Goal: Task Accomplishment & Management: Manage account settings

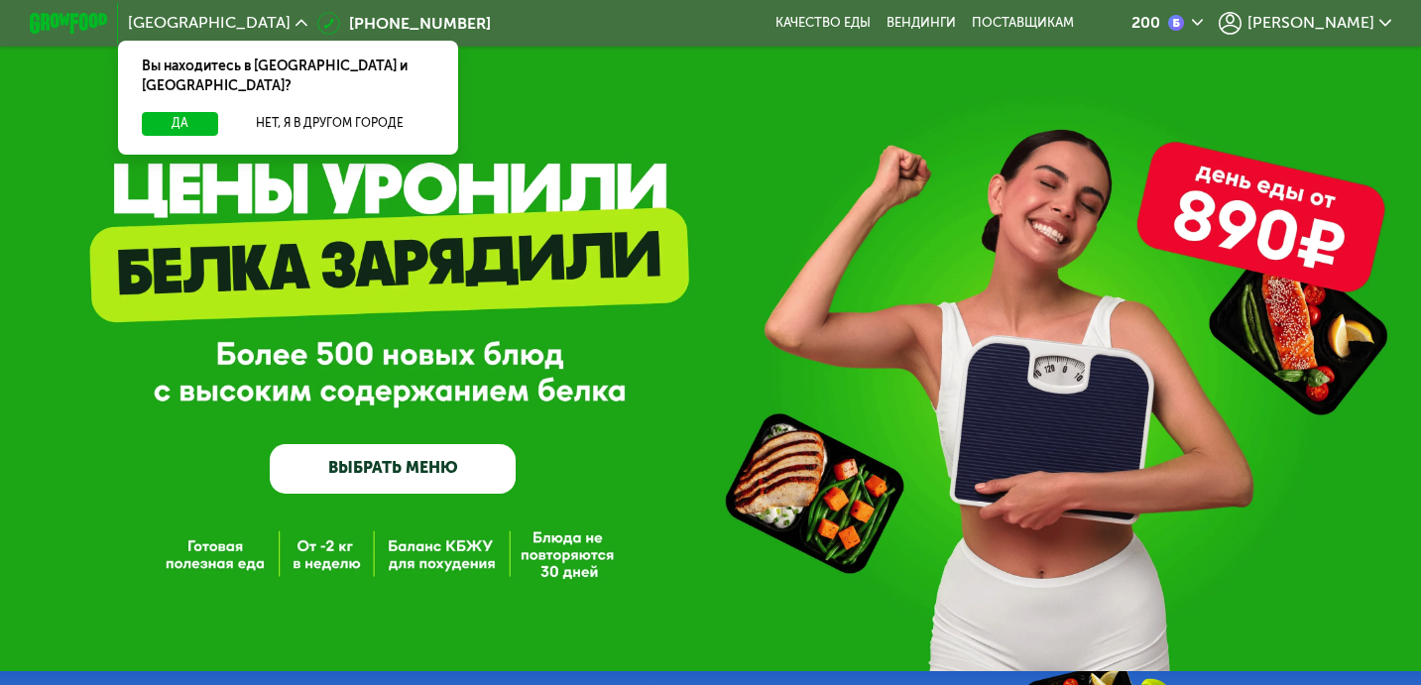
click at [1360, 3] on div "200 Евгений" at bounding box center [1245, 24] width 311 height 44
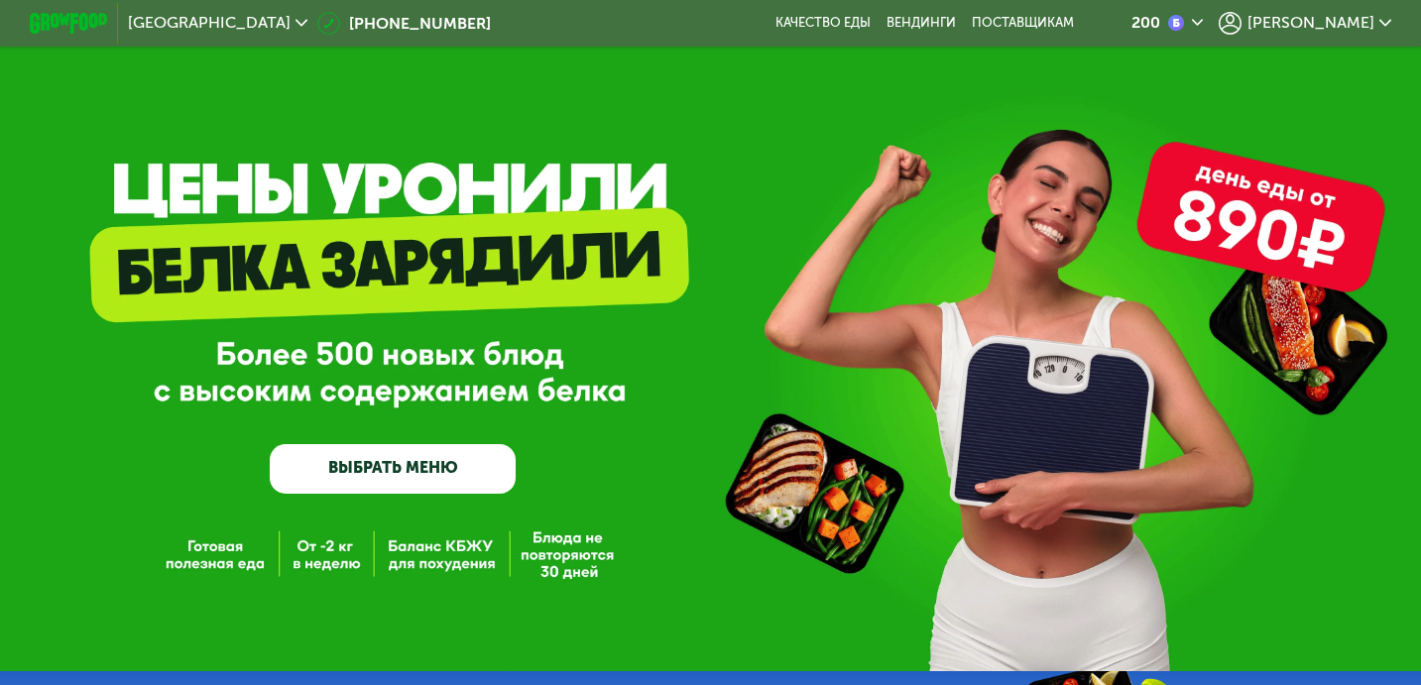
click at [1356, 19] on span "[PERSON_NAME]" at bounding box center [1311, 23] width 127 height 16
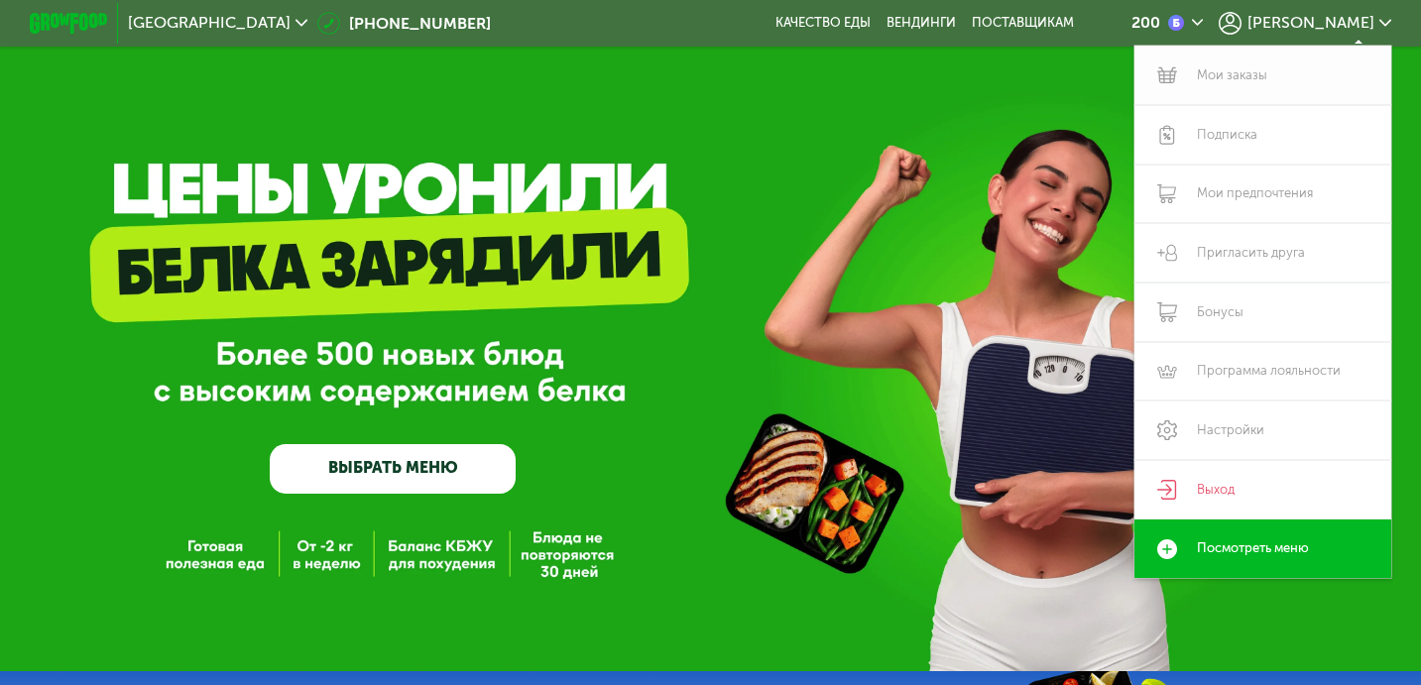
click at [1182, 78] on link "Мои заказы" at bounding box center [1263, 76] width 257 height 60
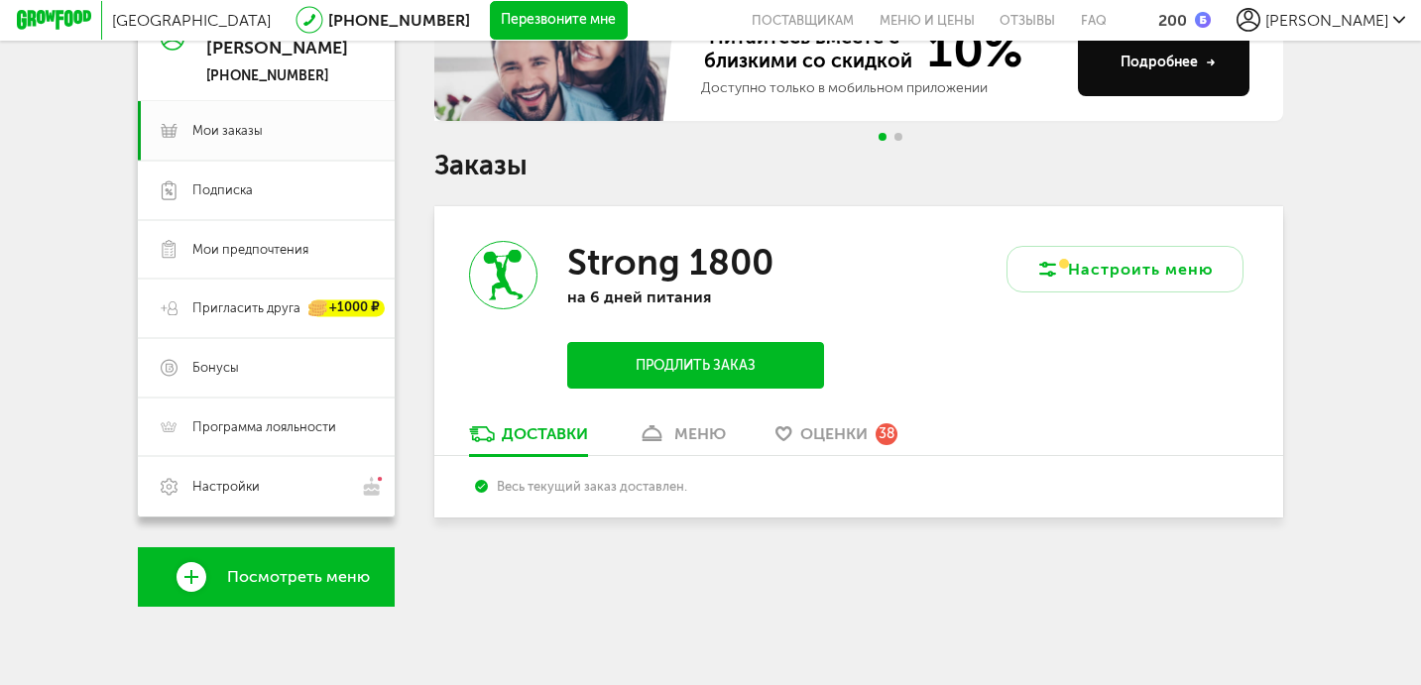
scroll to position [230, 0]
click at [1121, 277] on button "Настроить меню" at bounding box center [1125, 270] width 237 height 48
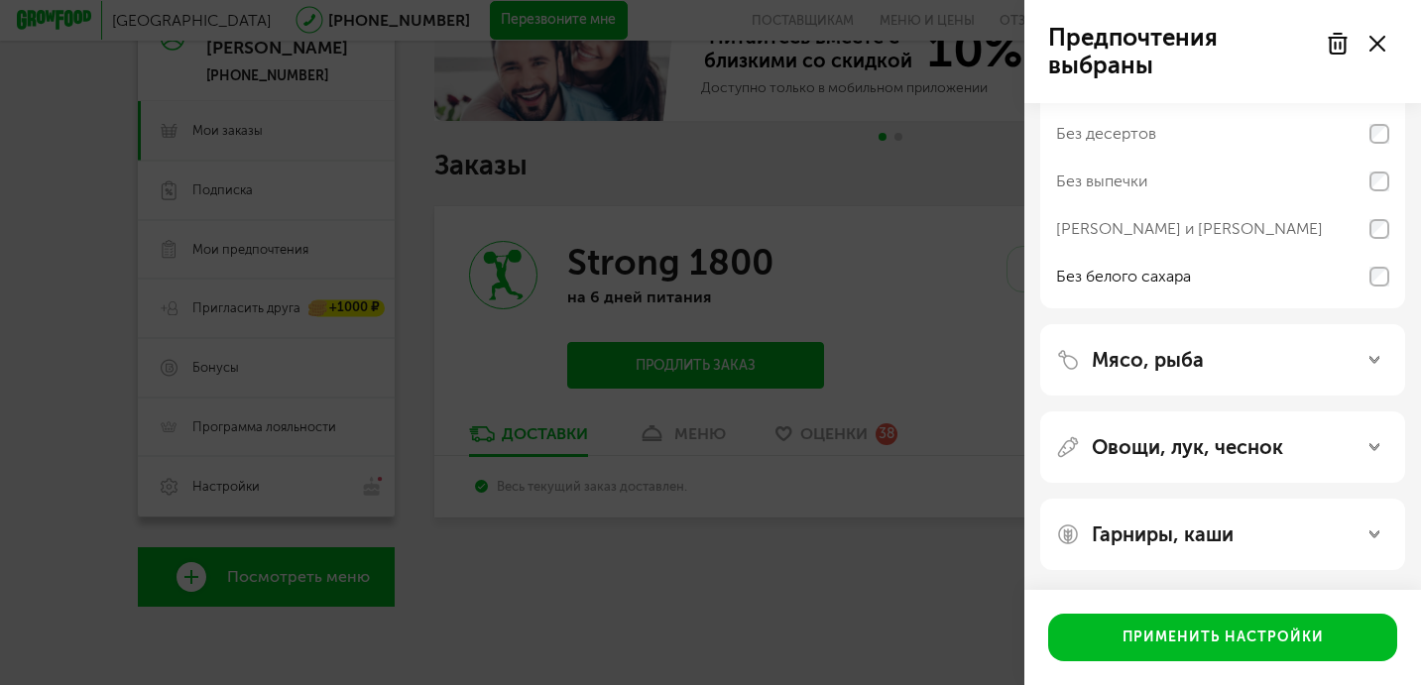
scroll to position [479, 0]
click at [1388, 57] on div at bounding box center [1355, 44] width 83 height 40
click at [1378, 50] on icon at bounding box center [1378, 44] width 16 height 16
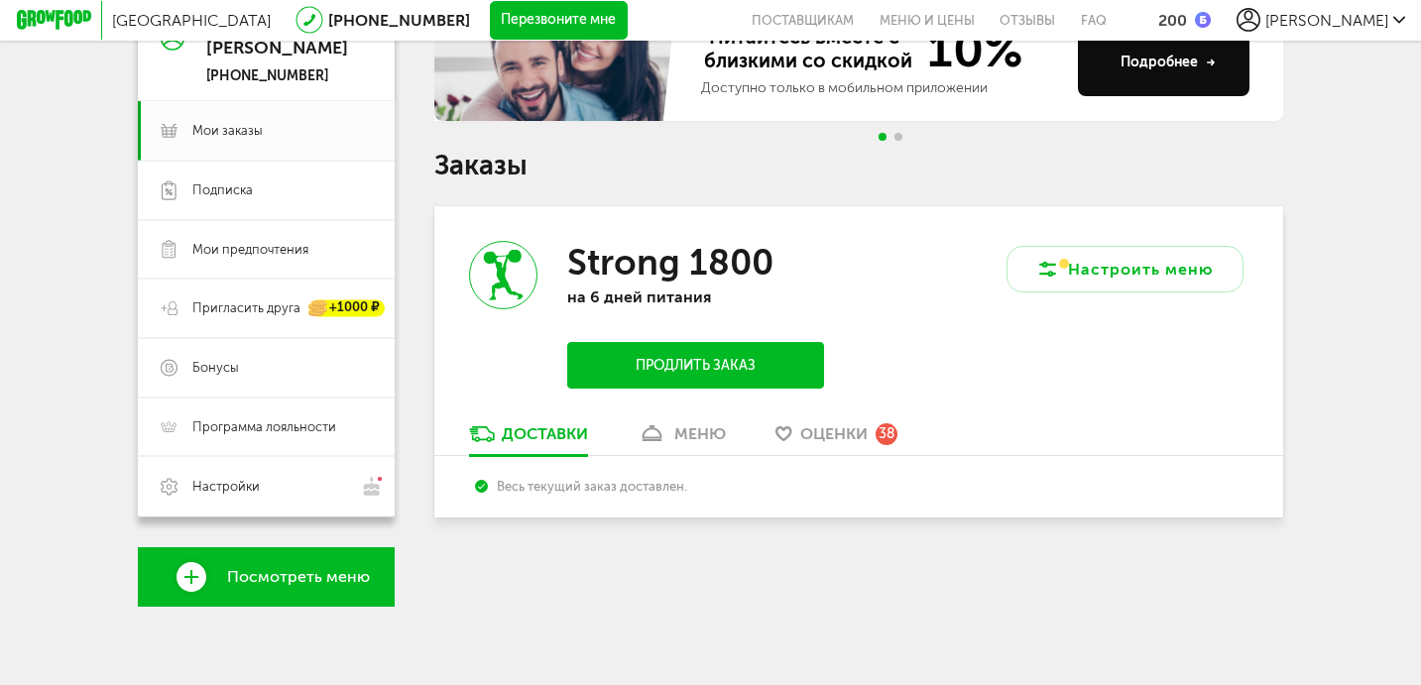
click at [679, 425] on div "меню" at bounding box center [700, 434] width 52 height 19
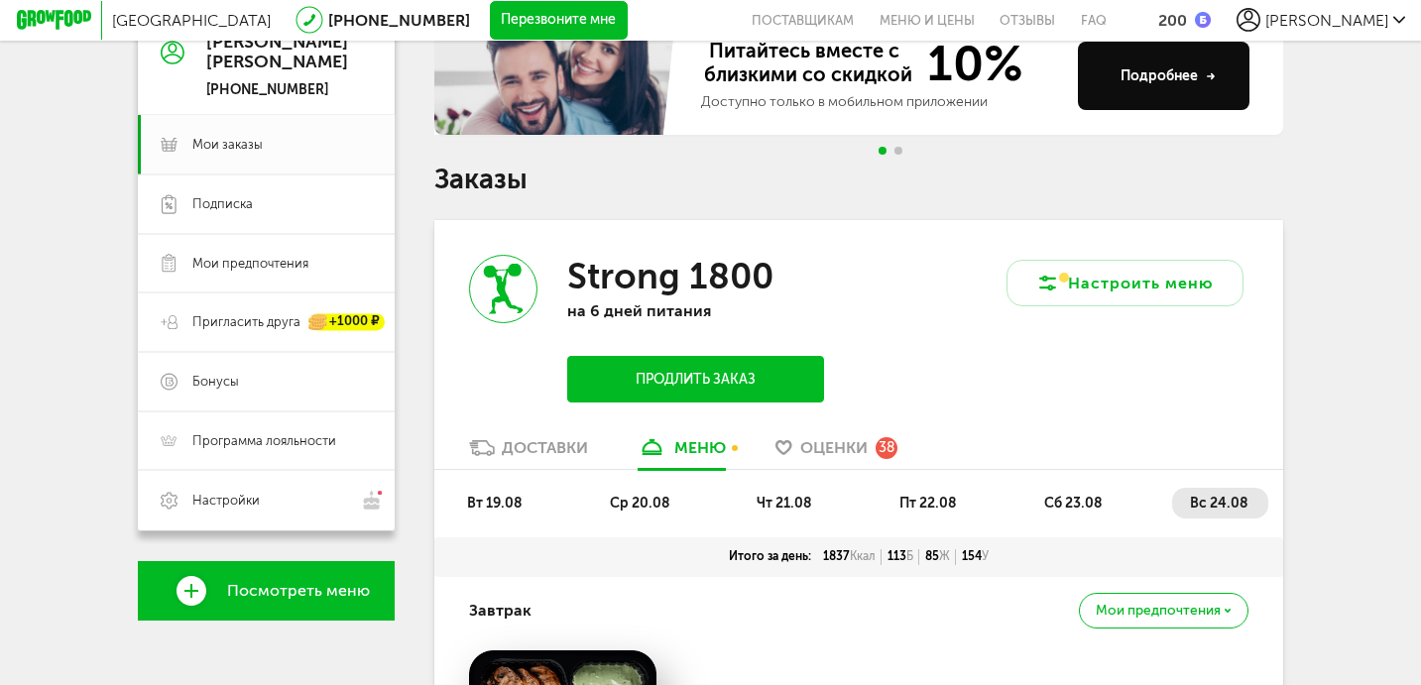
scroll to position [178, 0]
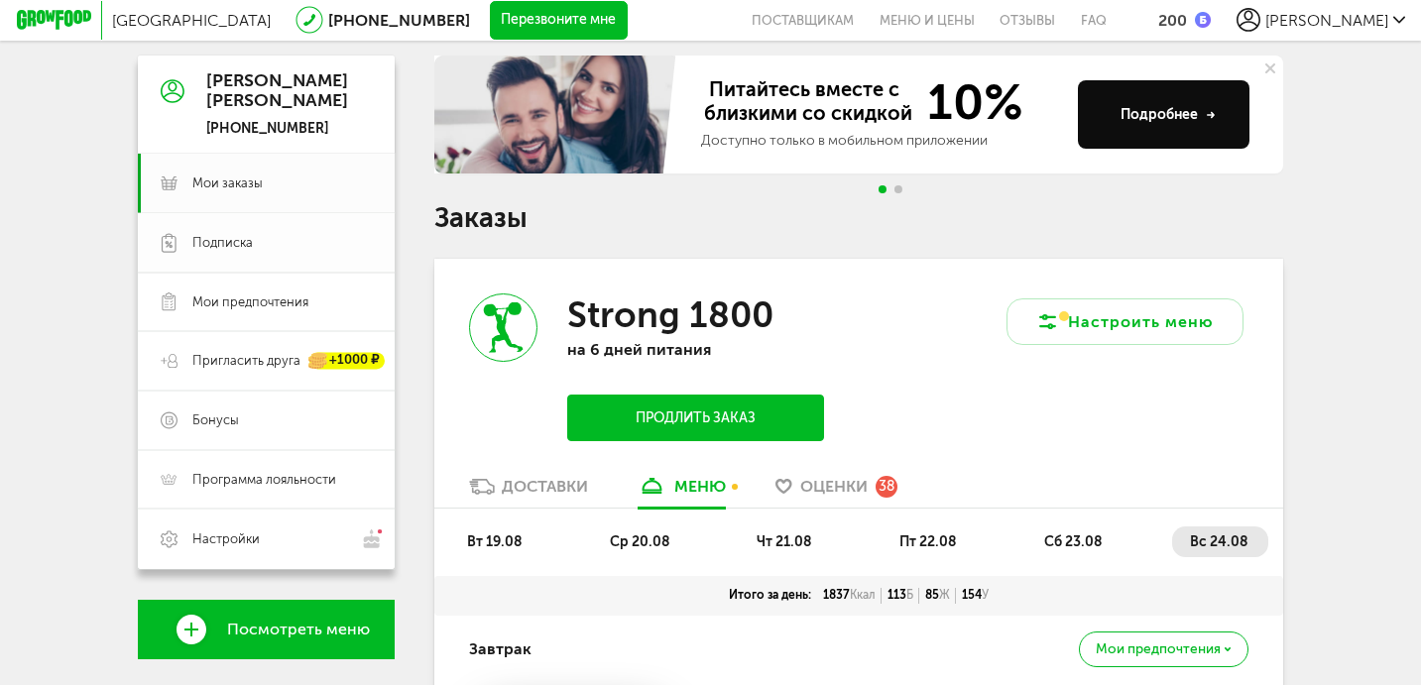
click at [225, 250] on span "Подписка" at bounding box center [222, 243] width 61 height 18
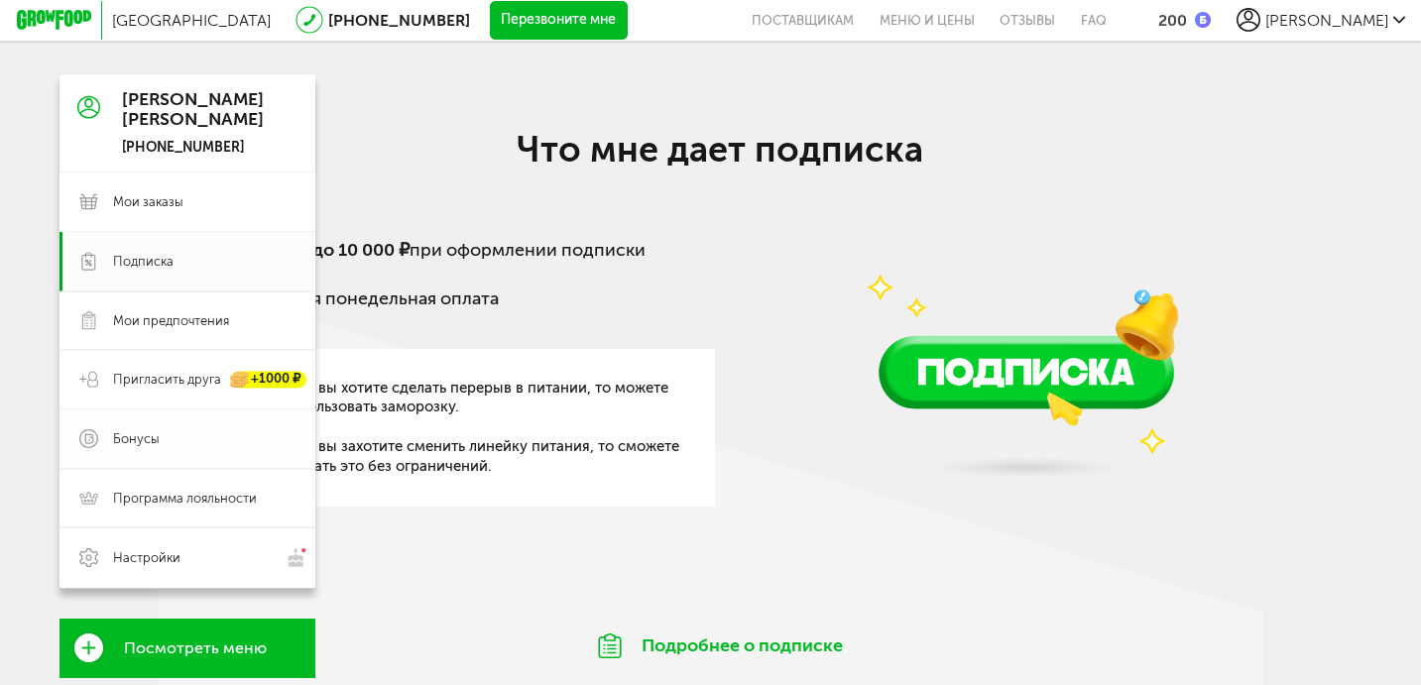
scroll to position [181, 0]
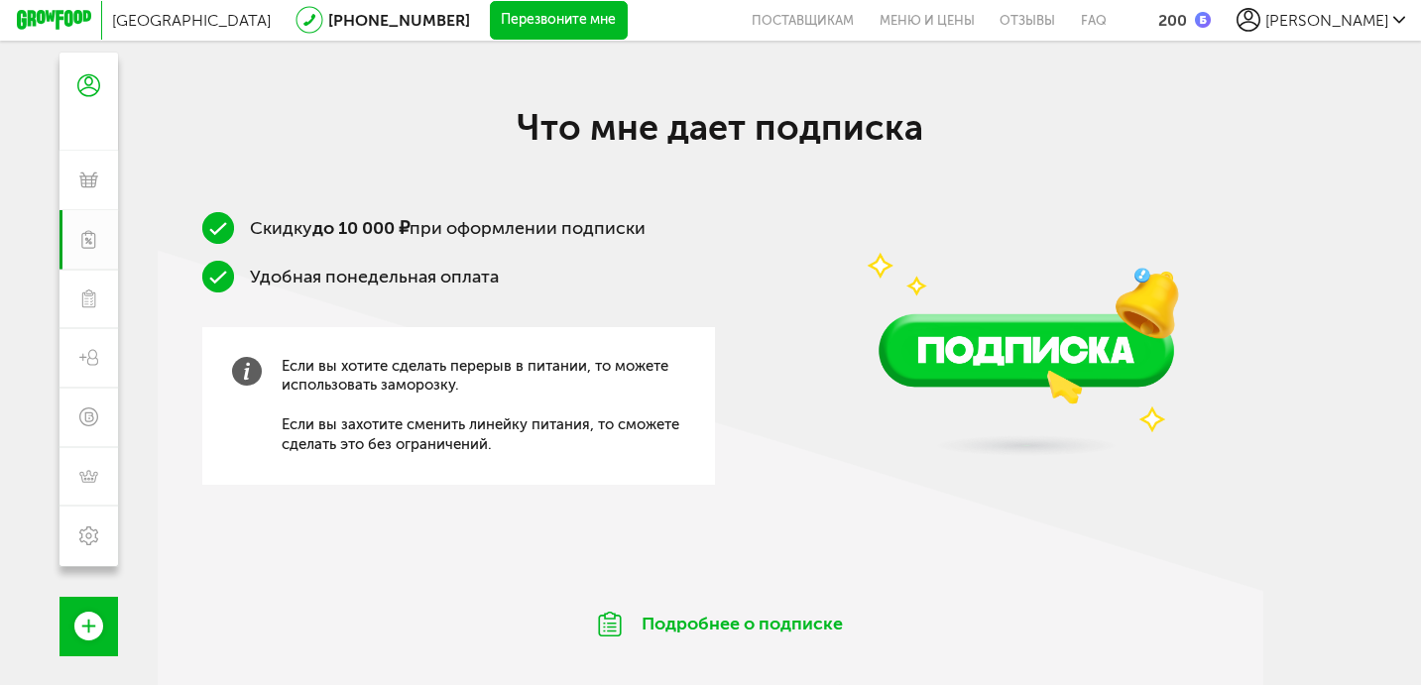
click at [850, 318] on img at bounding box center [1026, 291] width 425 height 375
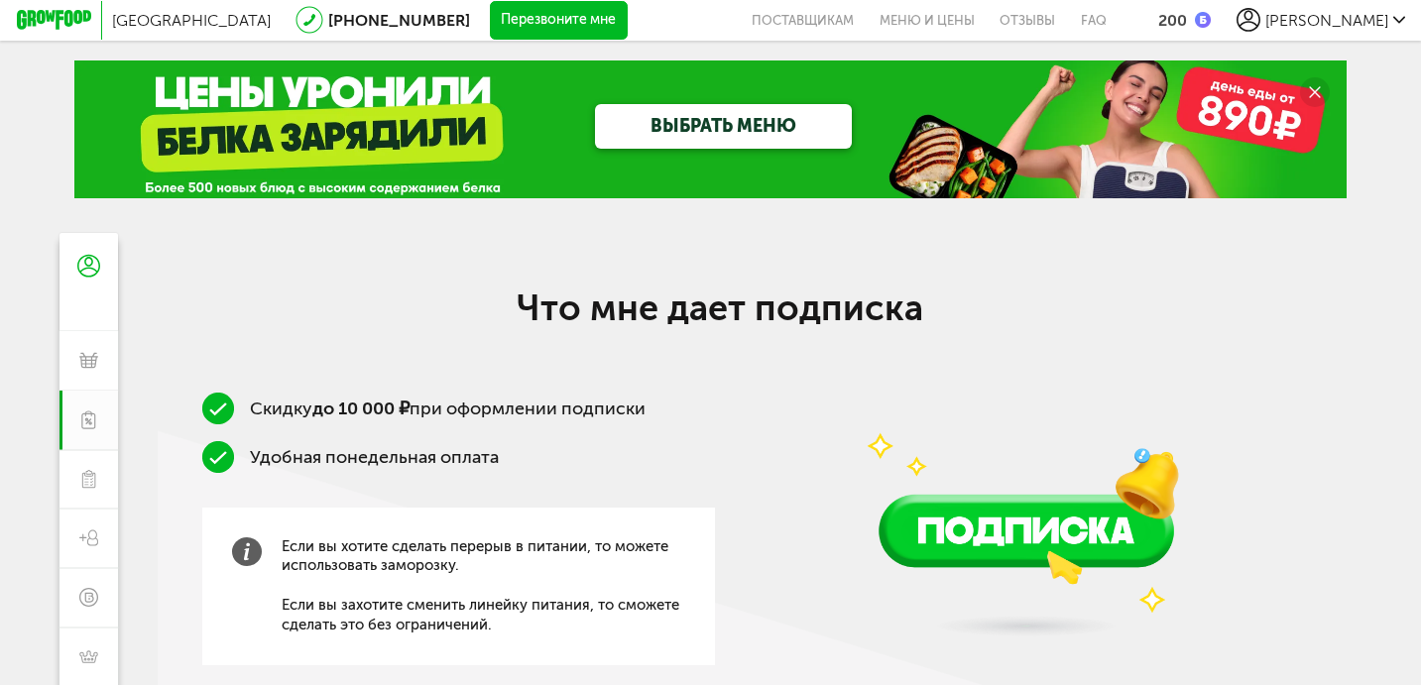
scroll to position [0, 0]
click at [867, 19] on button "поставщикам" at bounding box center [809, 20] width 115 height 41
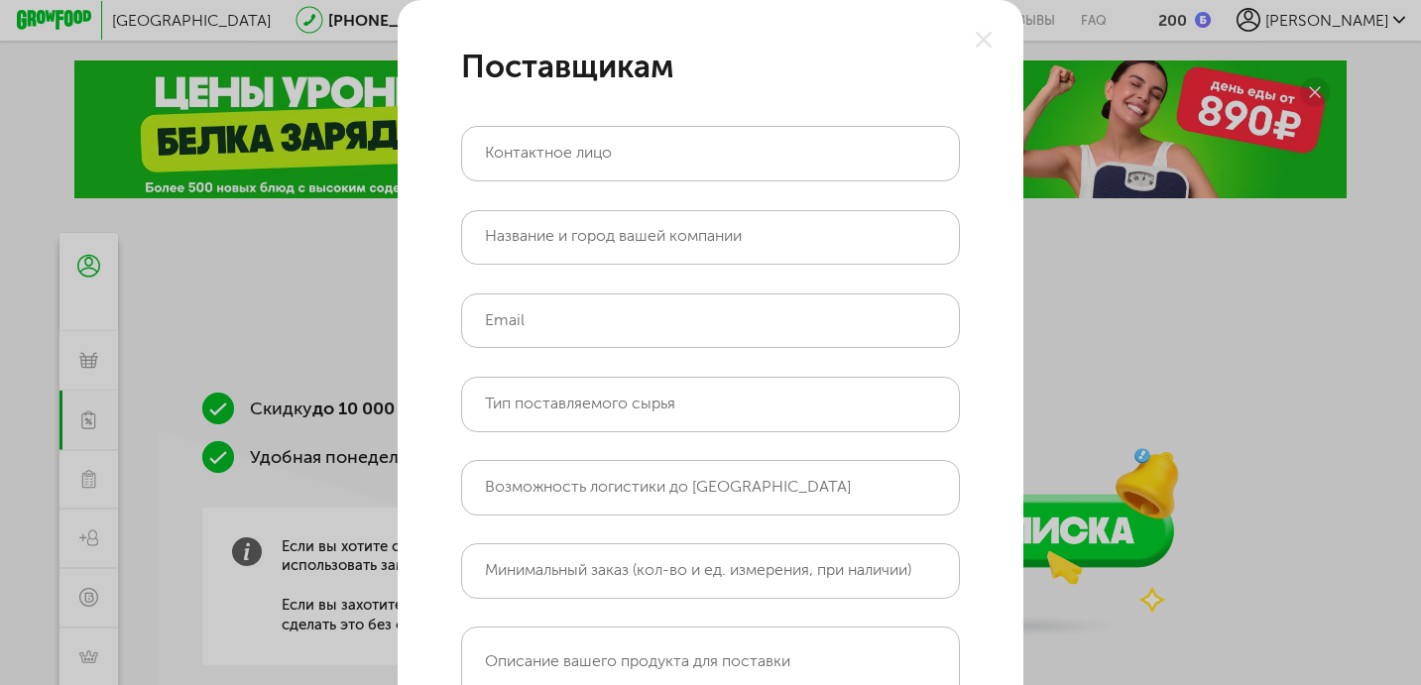
click at [986, 41] on use at bounding box center [984, 40] width 16 height 16
